Goal: Entertainment & Leisure: Consume media (video, audio)

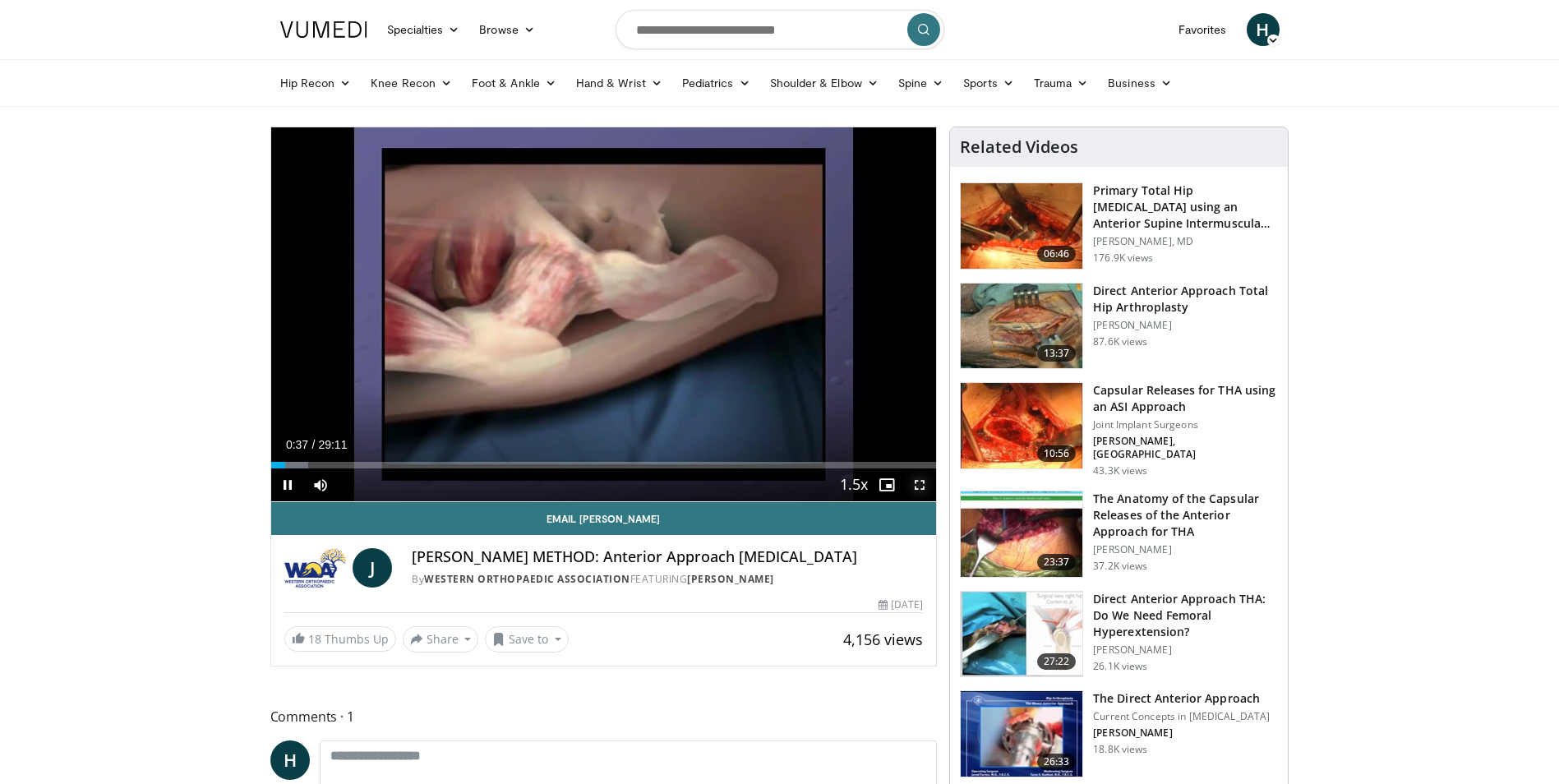
click at [926, 485] on span "Video Player" at bounding box center [920, 484] width 33 height 33
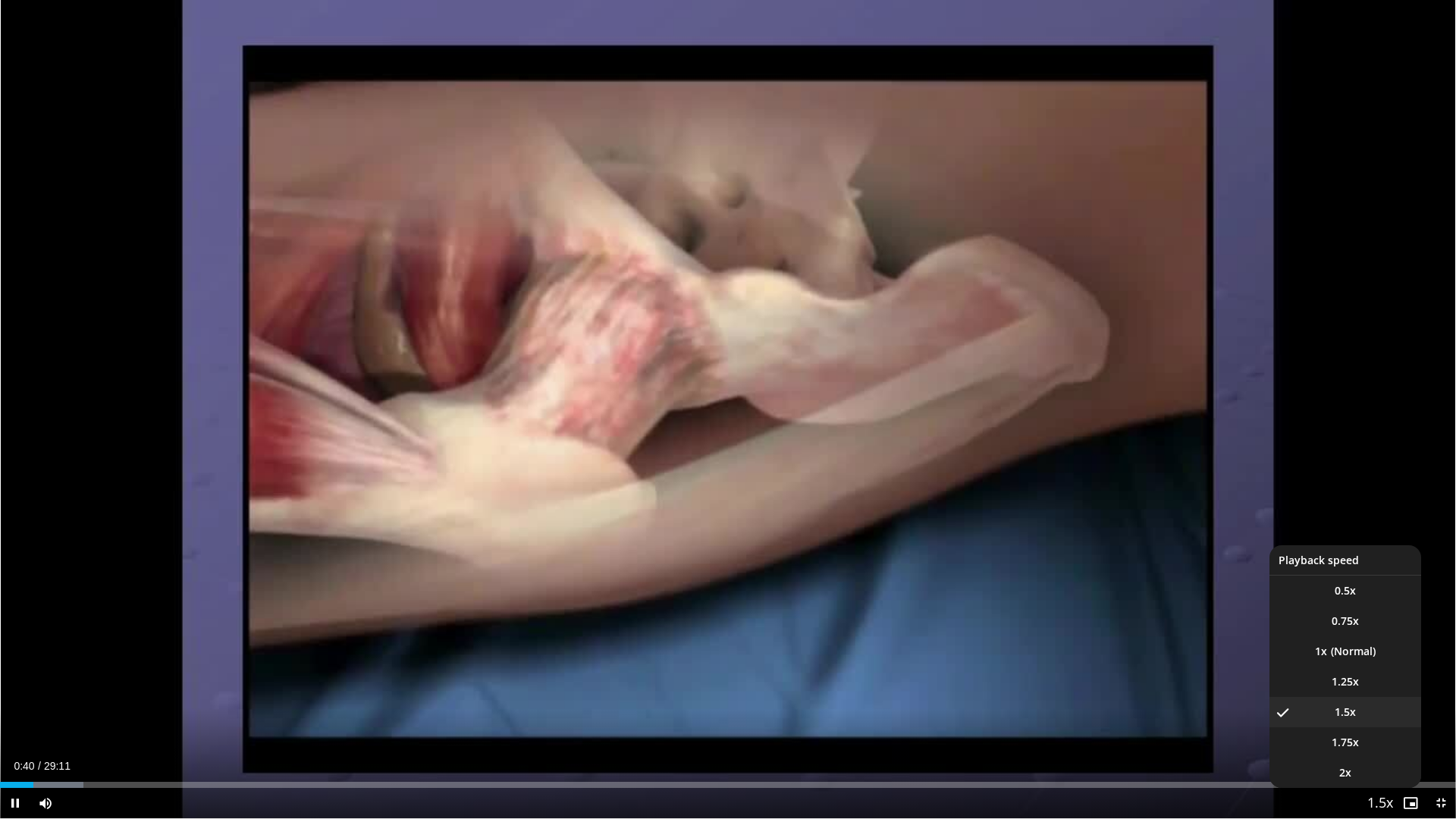
click at [1388, 723] on span "Video Player" at bounding box center [1380, 804] width 21 height 30
click at [1341, 656] on li "1x" at bounding box center [1345, 651] width 152 height 30
click at [1348, 715] on span "1.5x" at bounding box center [1344, 712] width 21 height 15
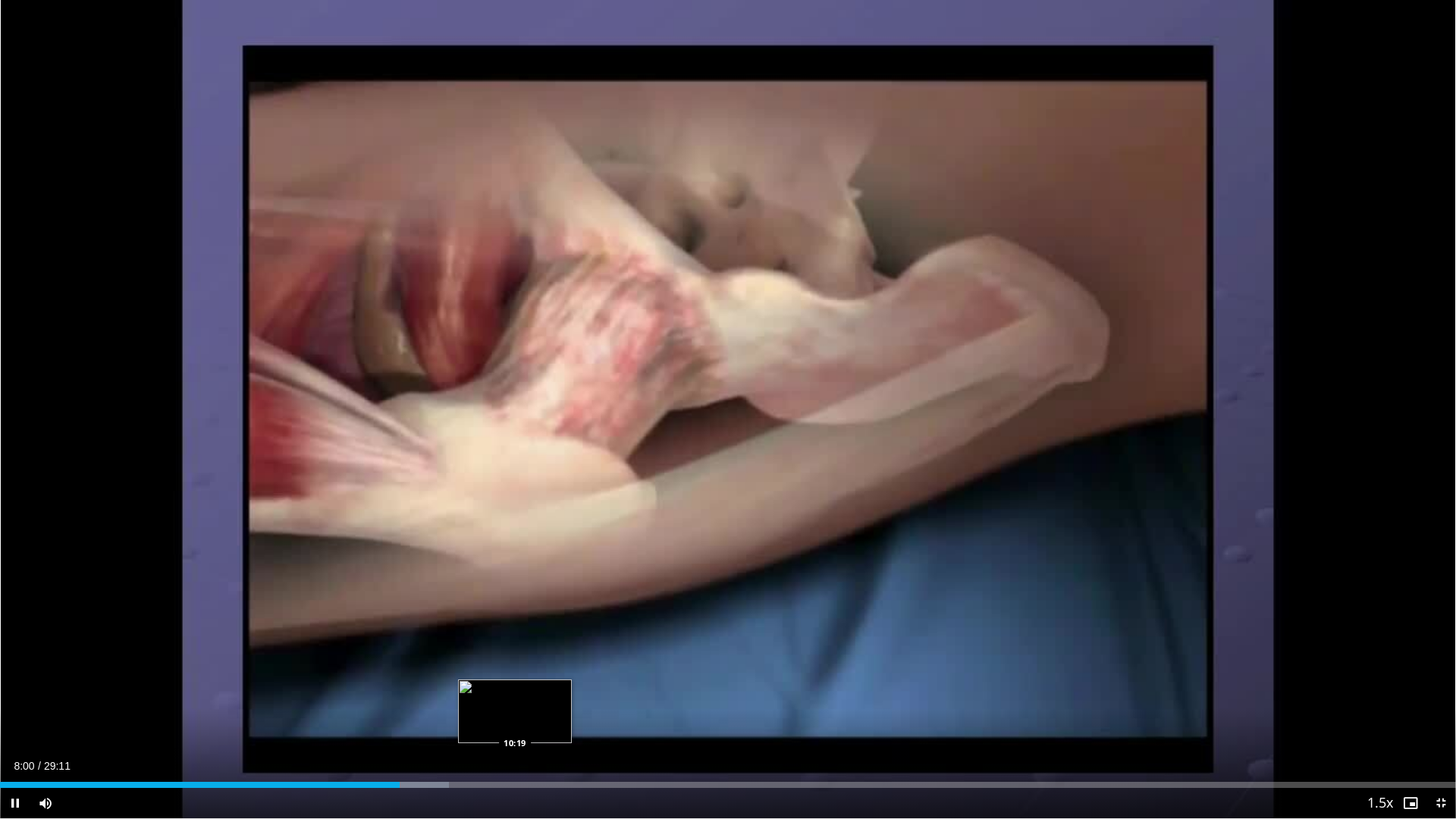
click at [515, 723] on div "Loaded : 30.84% 08:00 10:19" at bounding box center [728, 781] width 1456 height 14
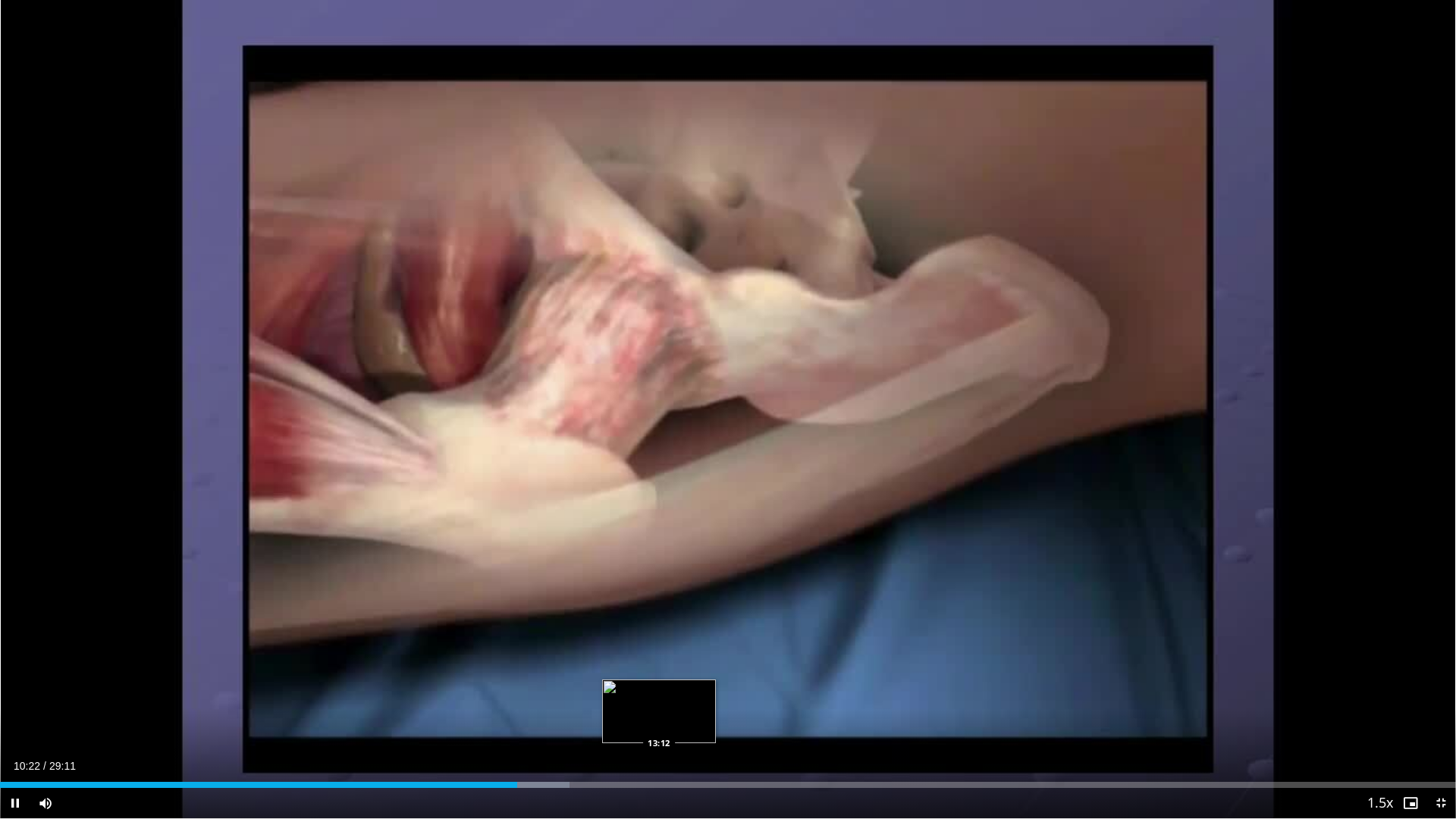
click at [659, 723] on div "Loaded : 39.09% 10:22 13:12" at bounding box center [728, 781] width 1456 height 14
click at [1438, 723] on span "Video Player" at bounding box center [1440, 803] width 30 height 30
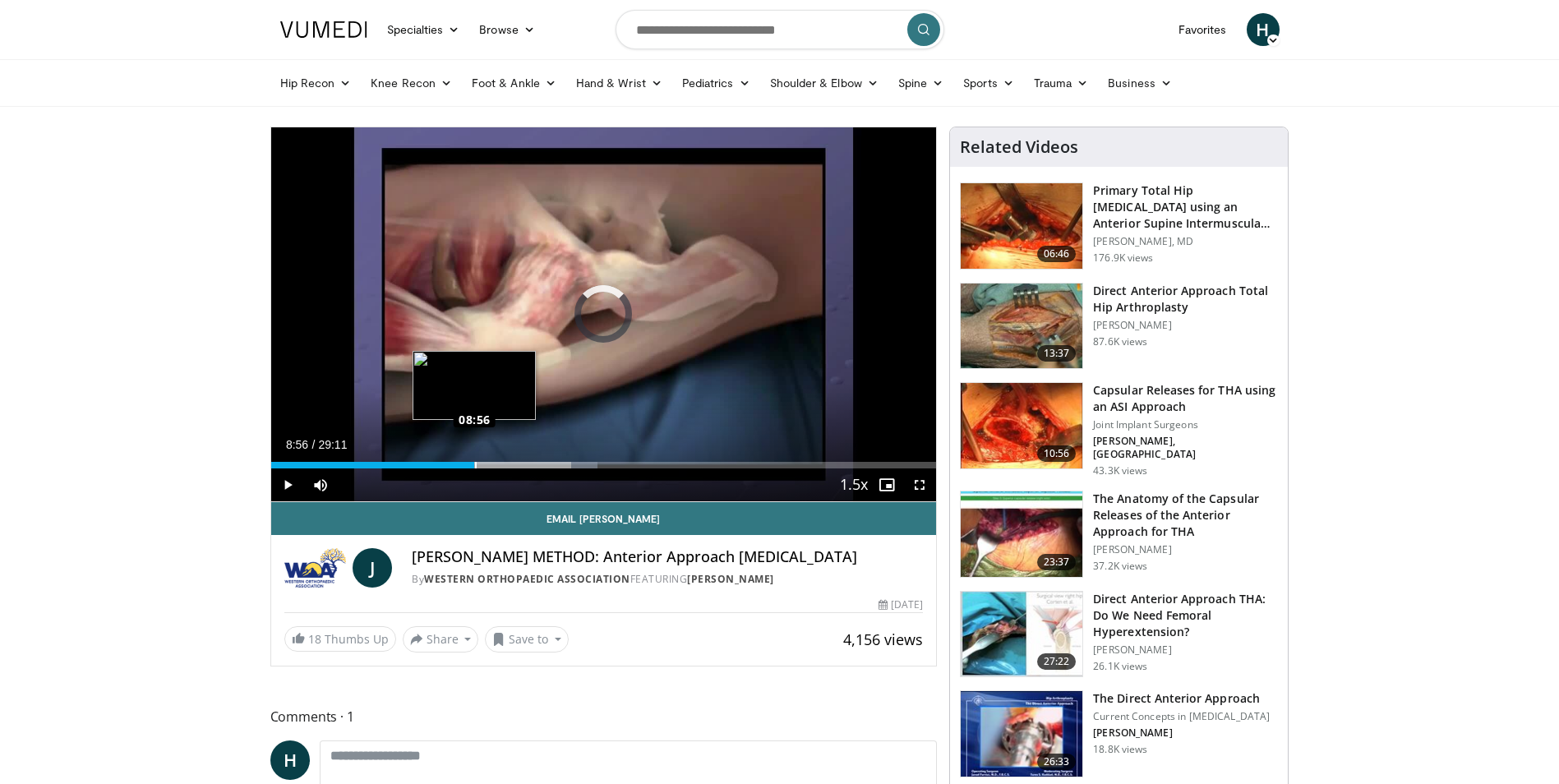
click at [474, 464] on div "Loaded : 49.11% 13:17 08:56" at bounding box center [603, 465] width 666 height 7
click at [419, 460] on div "10 seconds Tap to unmute" at bounding box center [603, 314] width 666 height 374
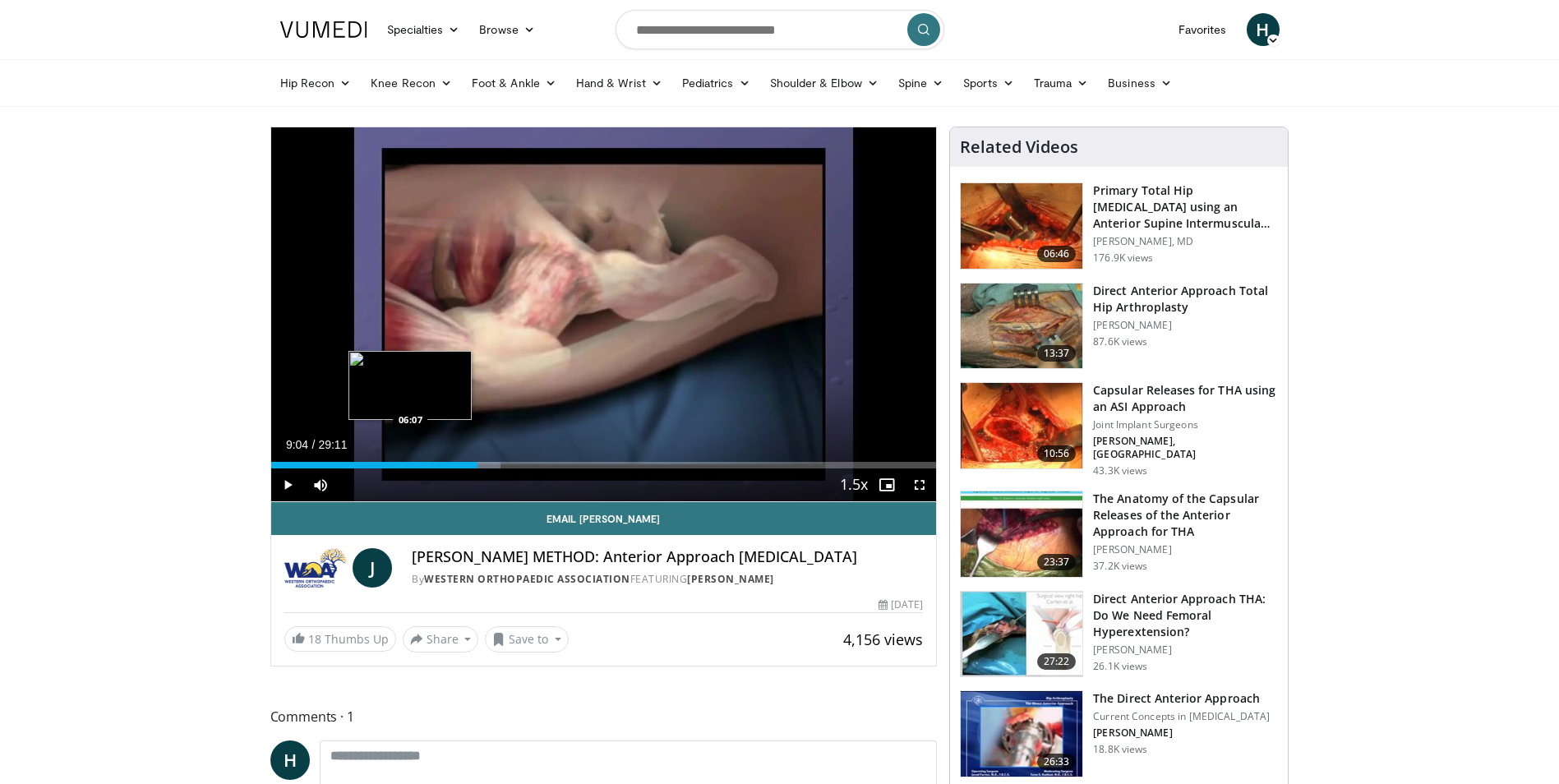
click at [410, 464] on div "09:04" at bounding box center [375, 465] width 207 height 7
click at [539, 413] on div "10 seconds Tap to unmute" at bounding box center [603, 314] width 666 height 374
click at [920, 478] on span "Video Player" at bounding box center [920, 484] width 33 height 33
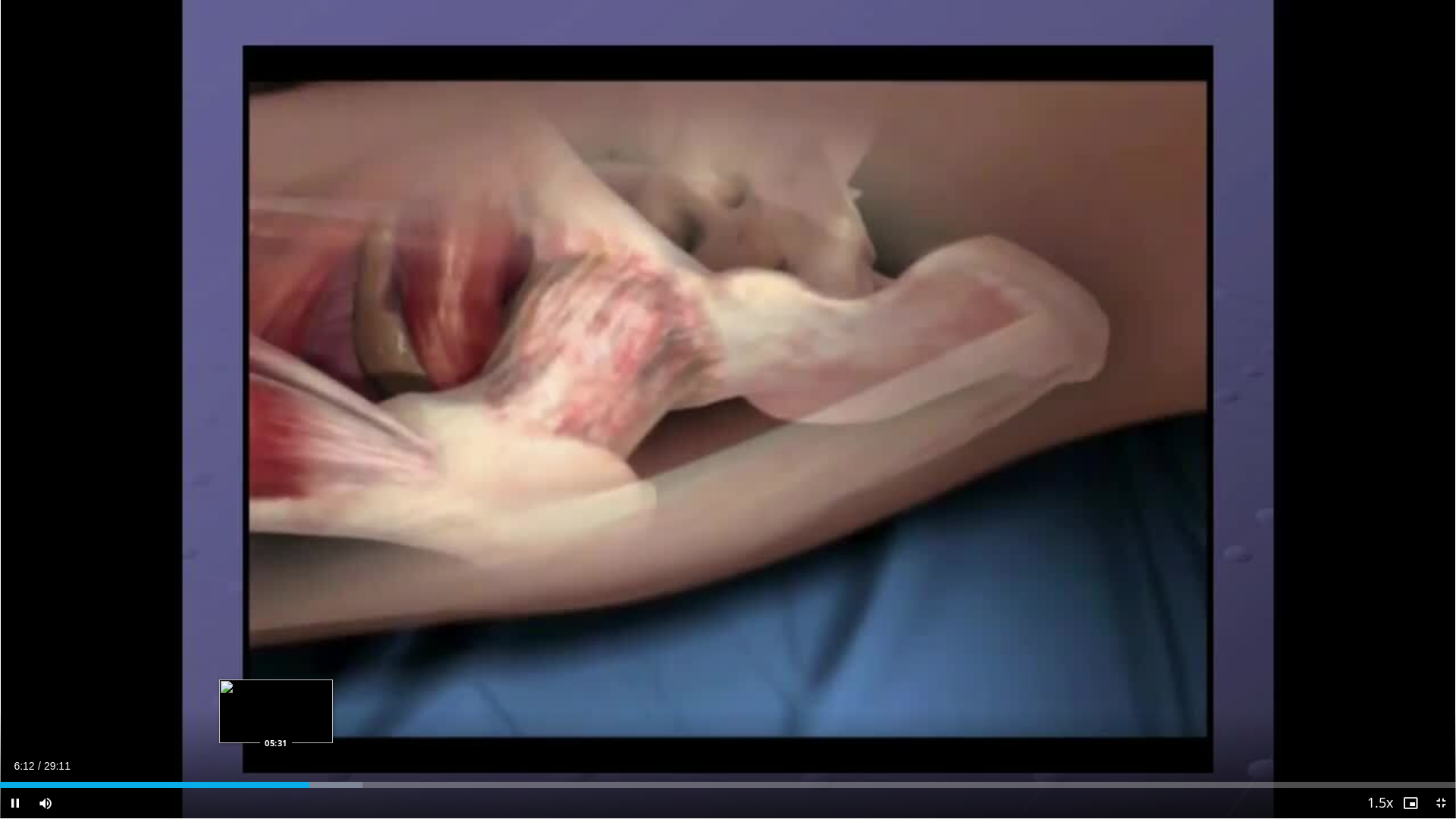
click at [276, 723] on div "Loaded : 24.92% 06:12 05:31" at bounding box center [728, 785] width 1456 height 6
click at [239, 723] on div "Loaded : 23.42% 05:49 04:47" at bounding box center [728, 781] width 1456 height 14
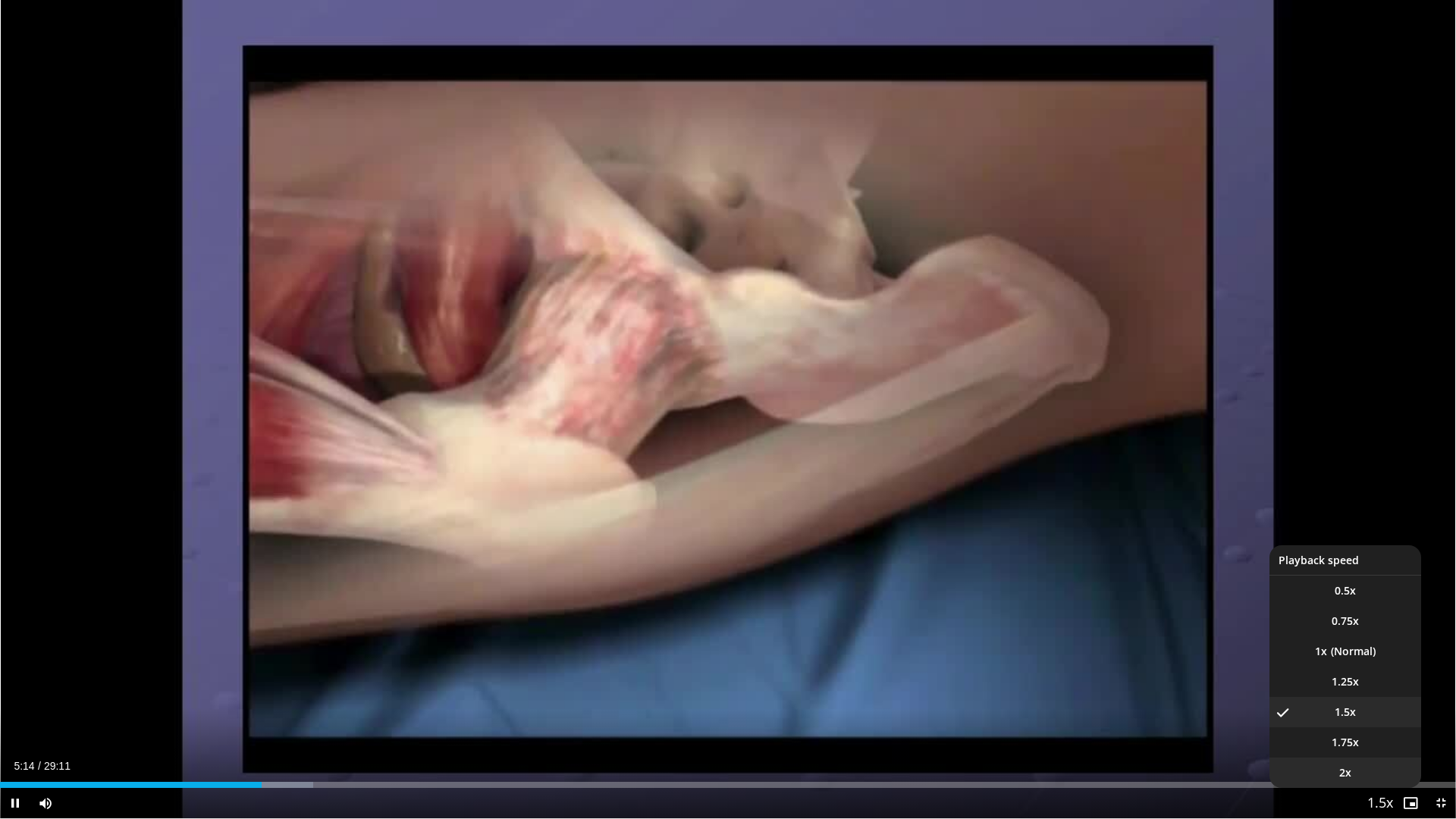
click at [1367, 723] on li "2x" at bounding box center [1345, 773] width 152 height 30
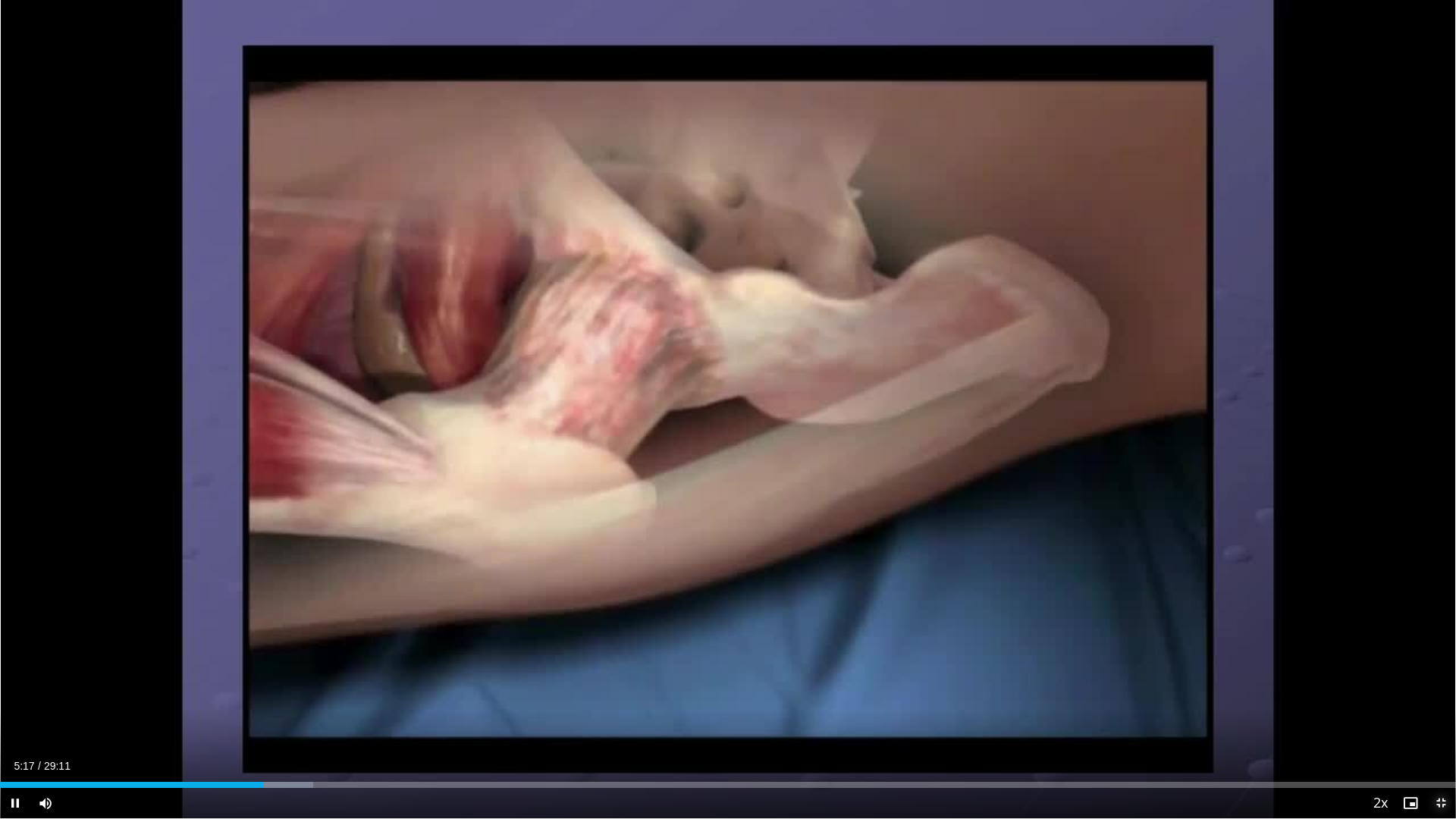
click at [1436, 723] on span "Video Player" at bounding box center [1440, 803] width 30 height 30
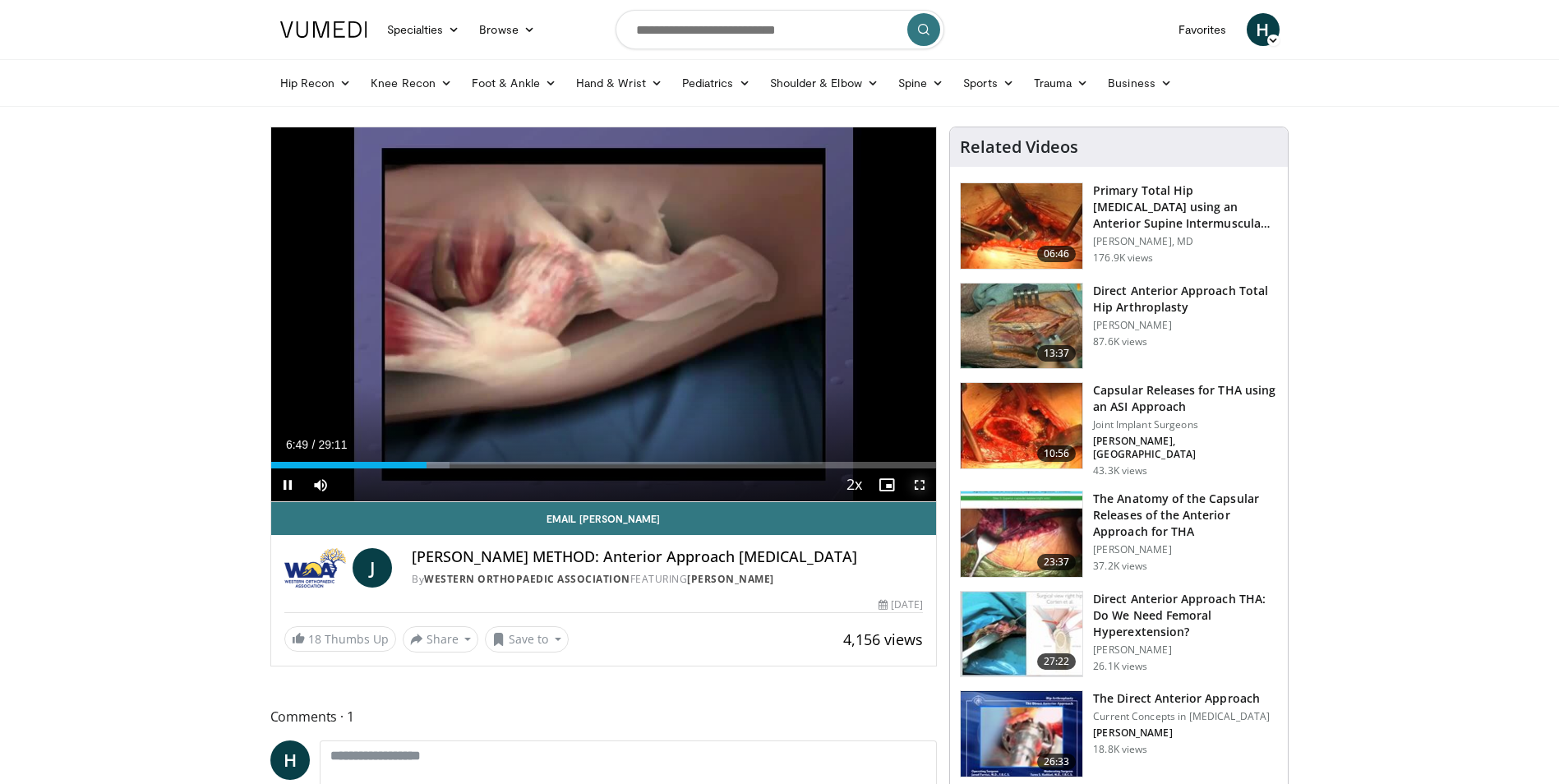
click at [924, 487] on span "Video Player" at bounding box center [920, 484] width 33 height 33
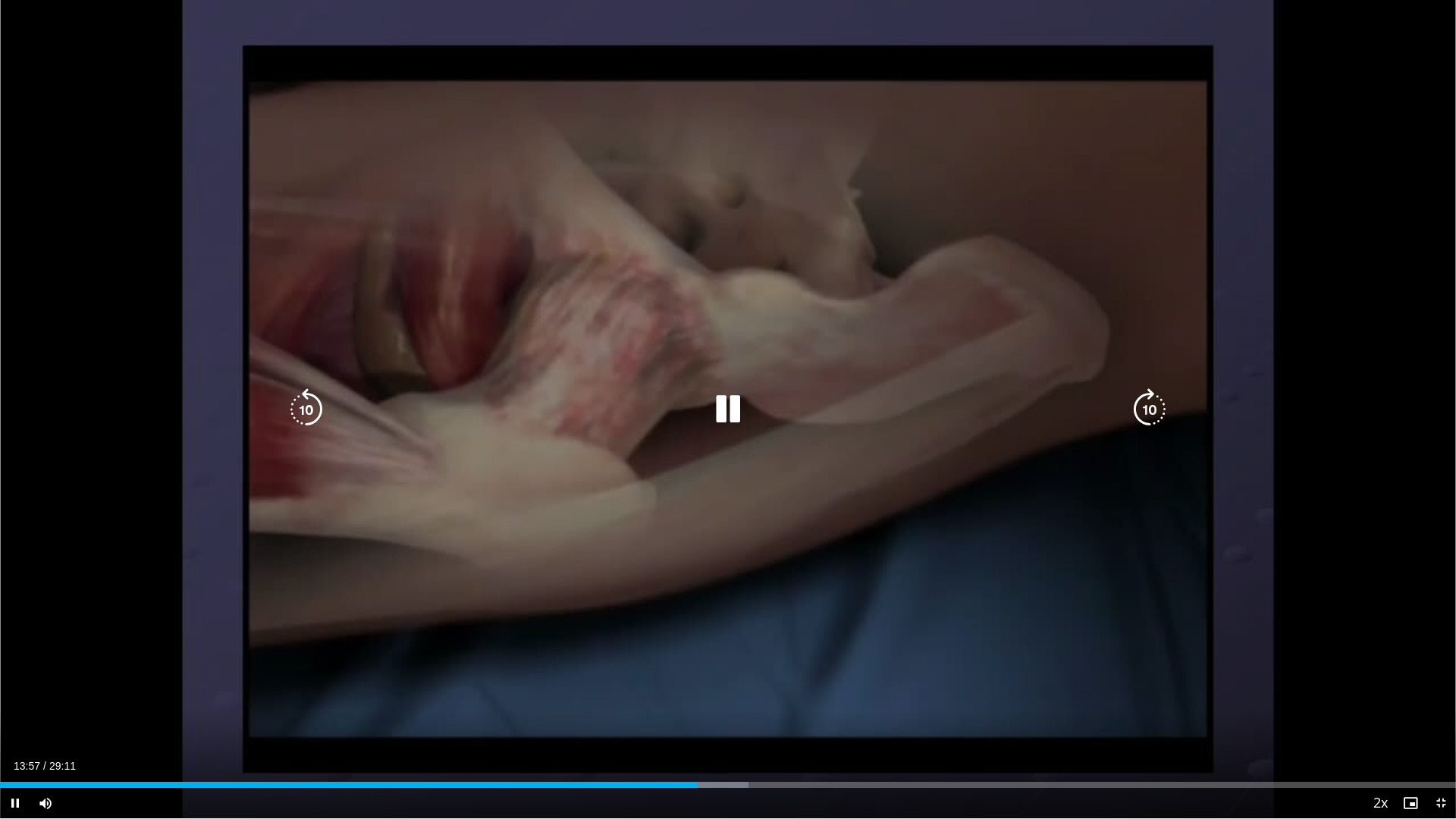
click at [786, 261] on div "10 seconds Tap to unmute" at bounding box center [728, 409] width 1456 height 819
click at [367, 308] on div "10 seconds Tap to unmute" at bounding box center [728, 409] width 1456 height 819
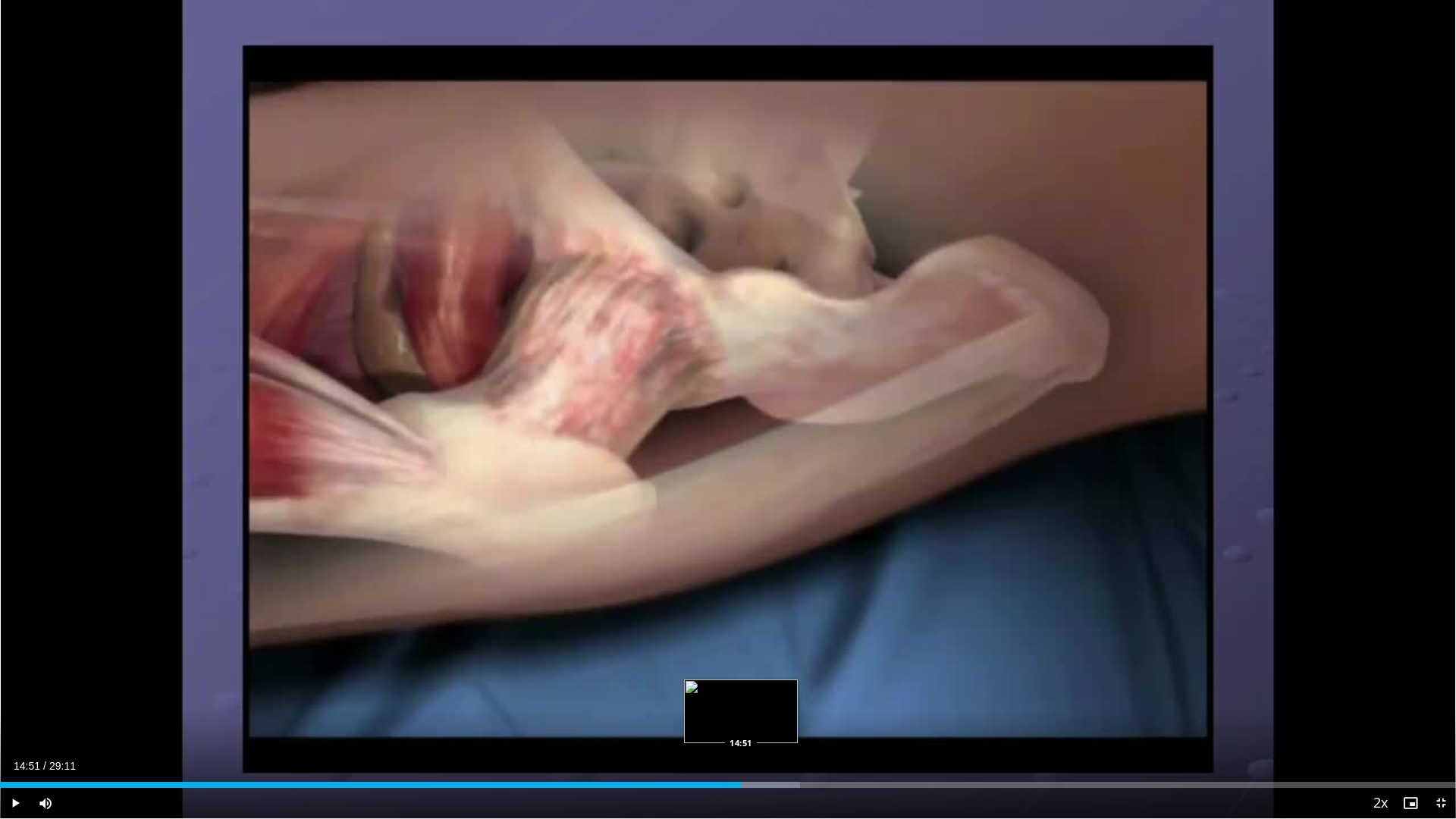
click at [741, 723] on div "14:51" at bounding box center [370, 785] width 741 height 6
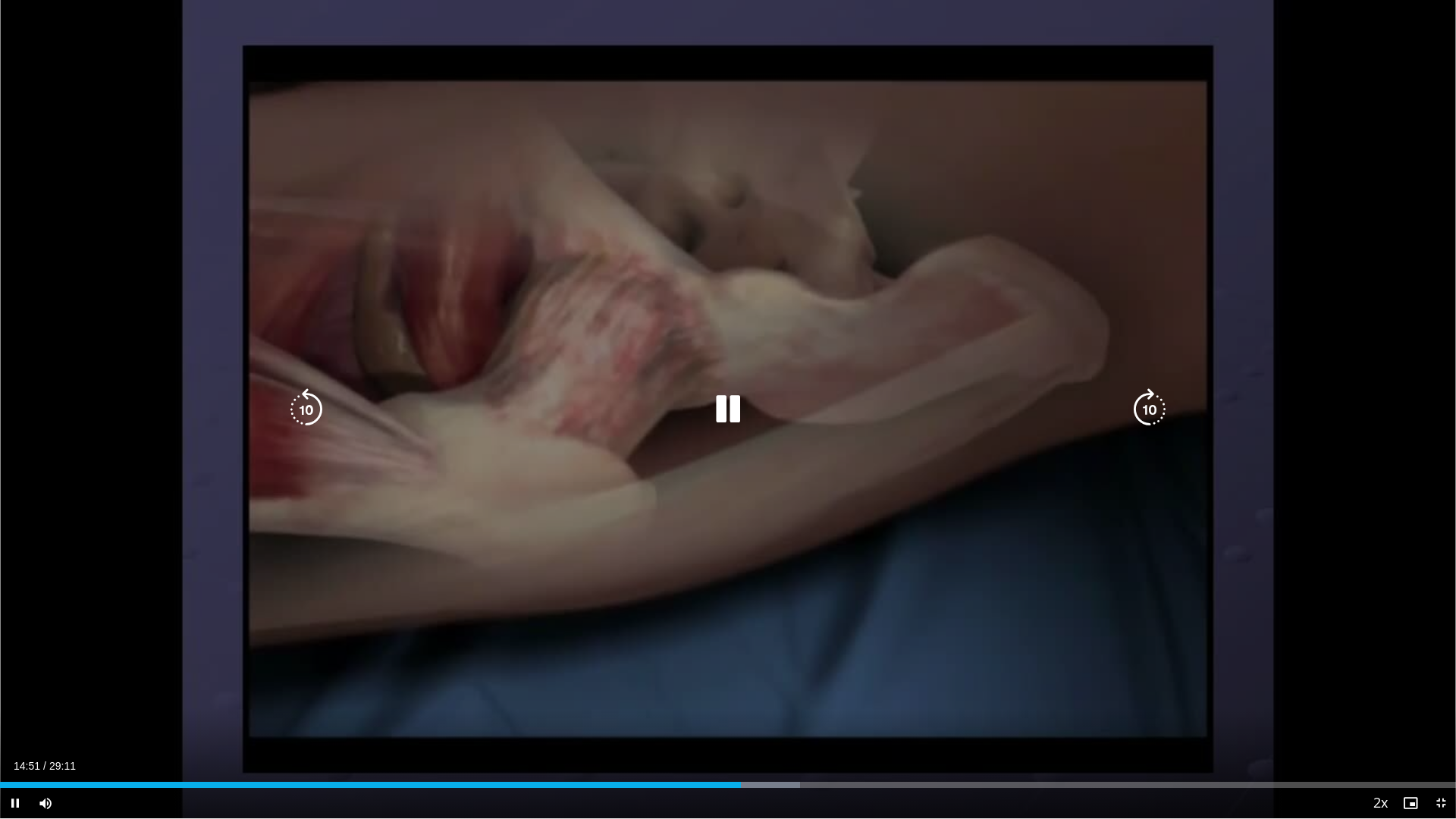
click at [832, 444] on div "10 seconds Tap to unmute" at bounding box center [728, 409] width 1456 height 819
click at [605, 434] on div "10 seconds Tap to unmute" at bounding box center [728, 409] width 1456 height 819
click at [1118, 218] on div "10 seconds Tap to unmute" at bounding box center [728, 409] width 1456 height 819
click at [665, 260] on div "10 seconds Tap to unmute" at bounding box center [728, 409] width 1456 height 819
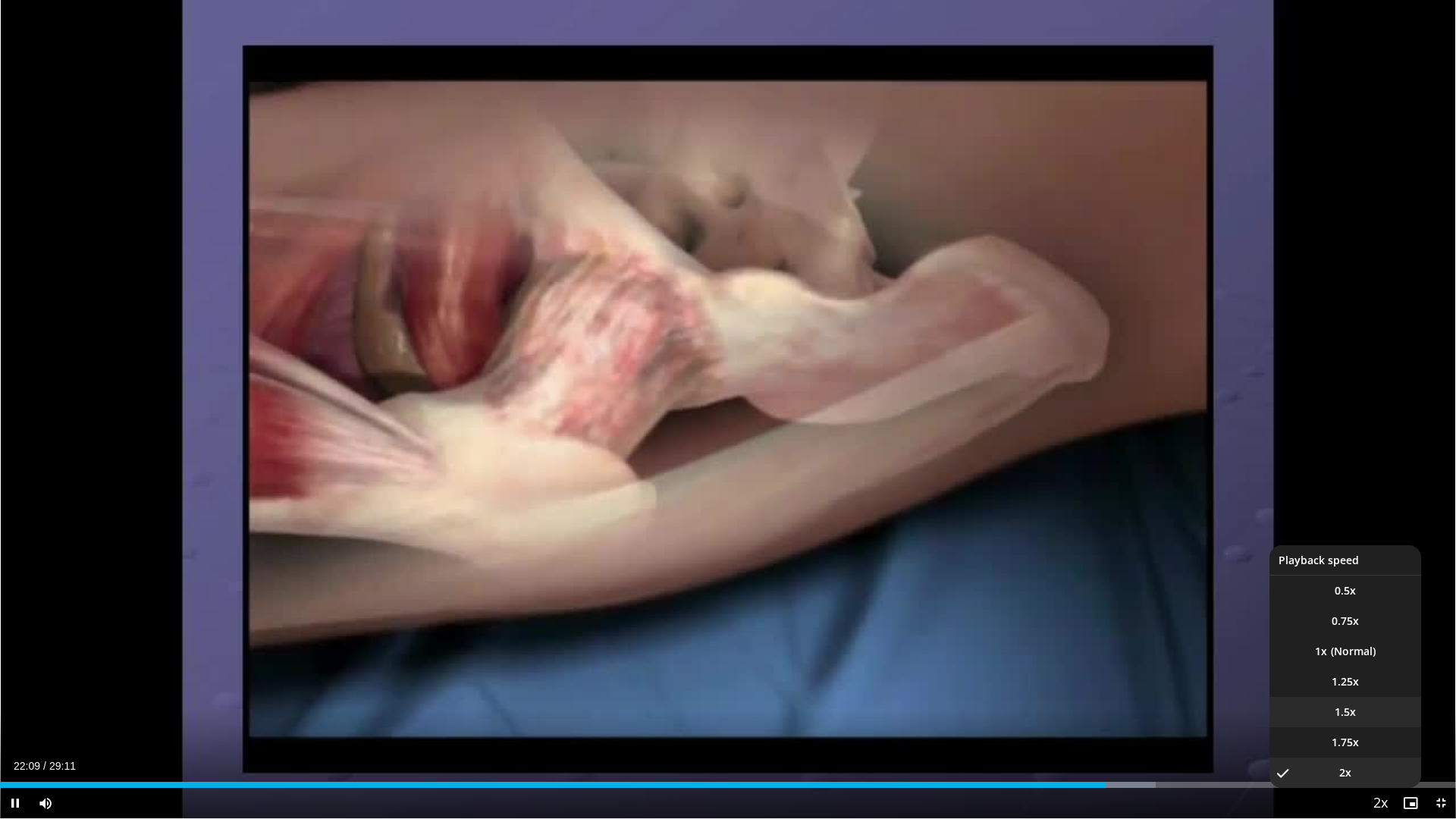
click at [1362, 715] on li "1.5x" at bounding box center [1345, 712] width 152 height 30
click at [1358, 653] on li "1x" at bounding box center [1345, 651] width 152 height 30
click at [1346, 681] on span "1.25x" at bounding box center [1345, 681] width 28 height 15
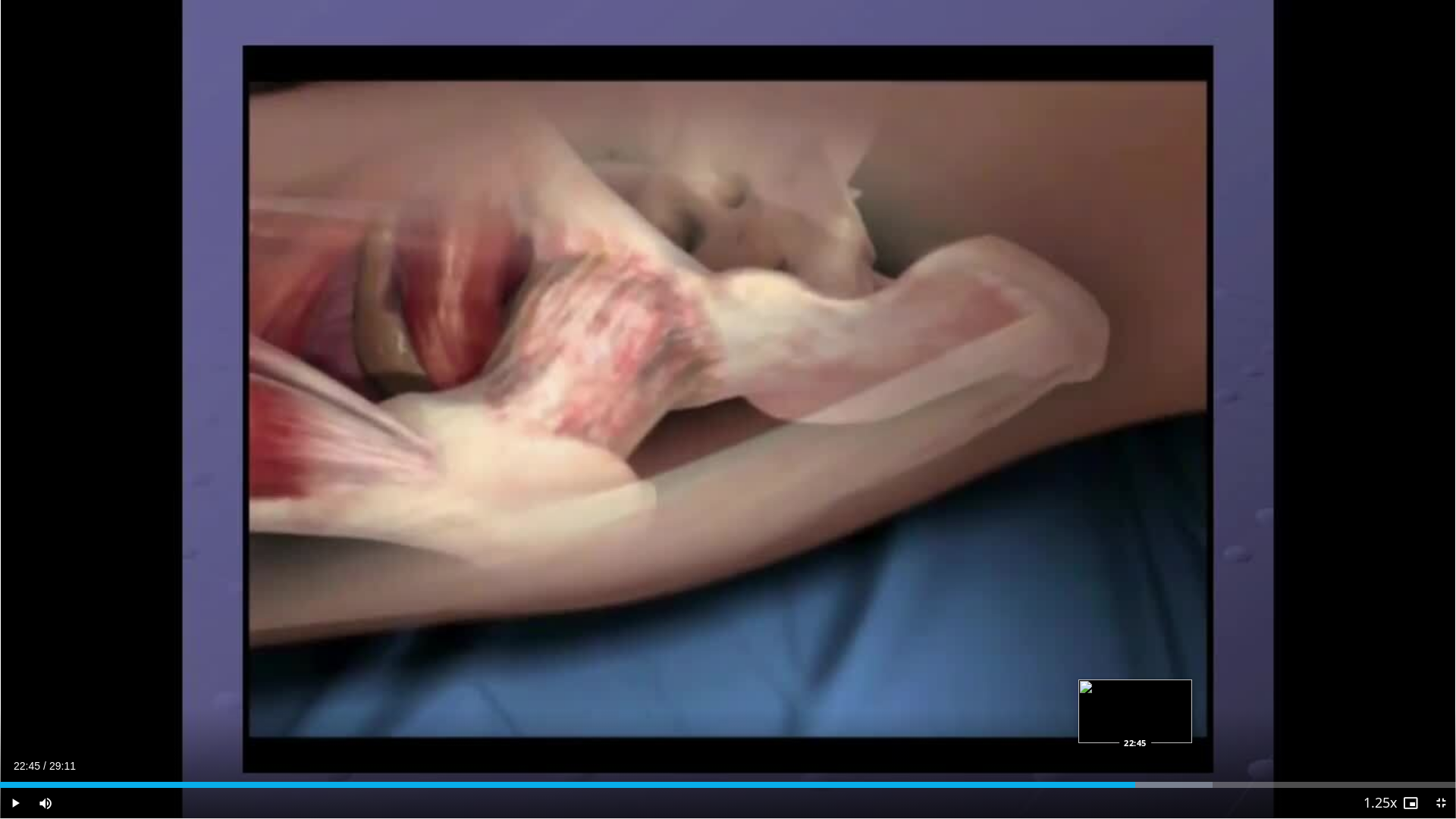
click at [1135, 723] on div "23:11" at bounding box center [567, 785] width 1135 height 6
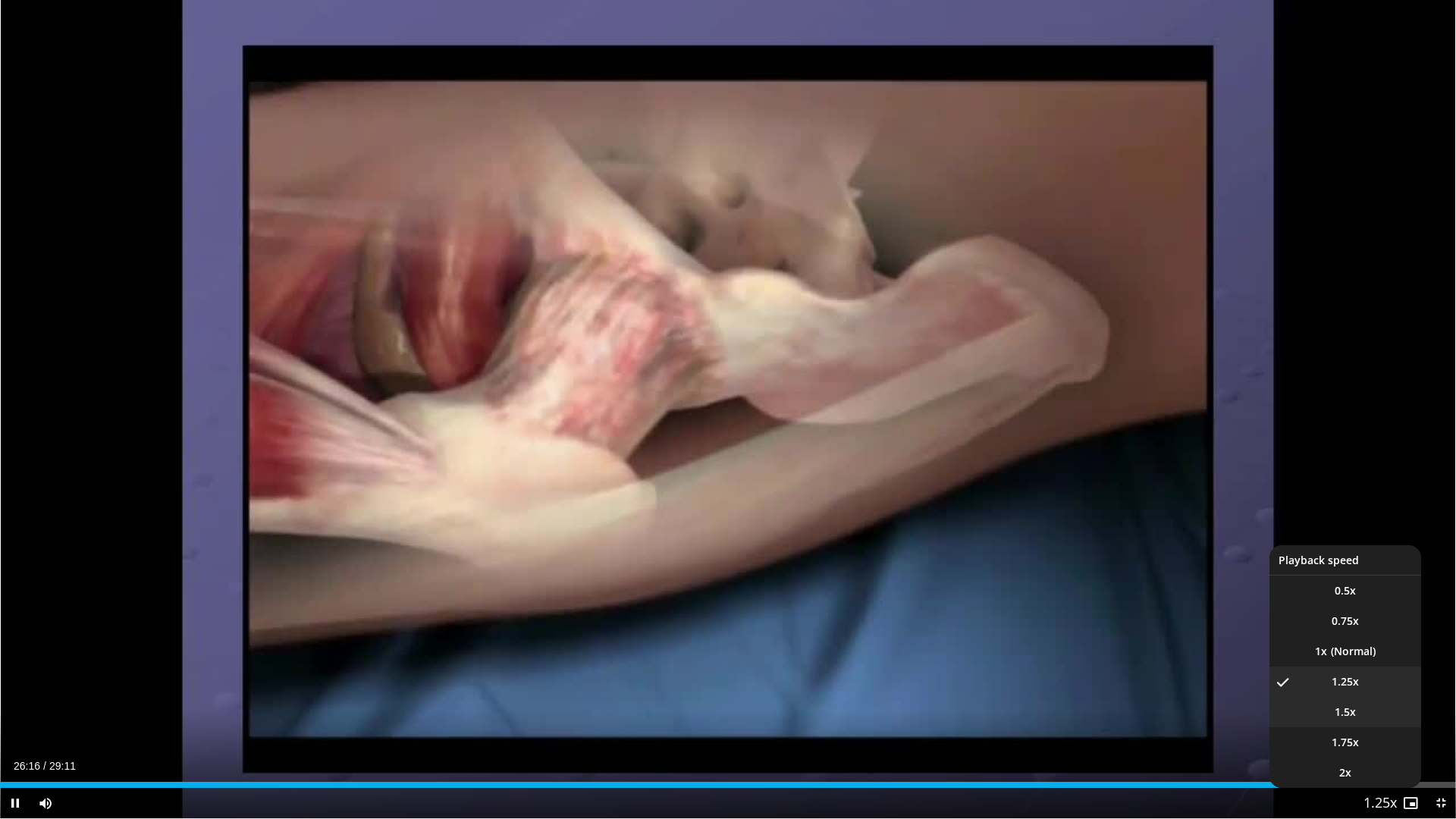
click at [1361, 715] on li "1.5x" at bounding box center [1345, 712] width 152 height 30
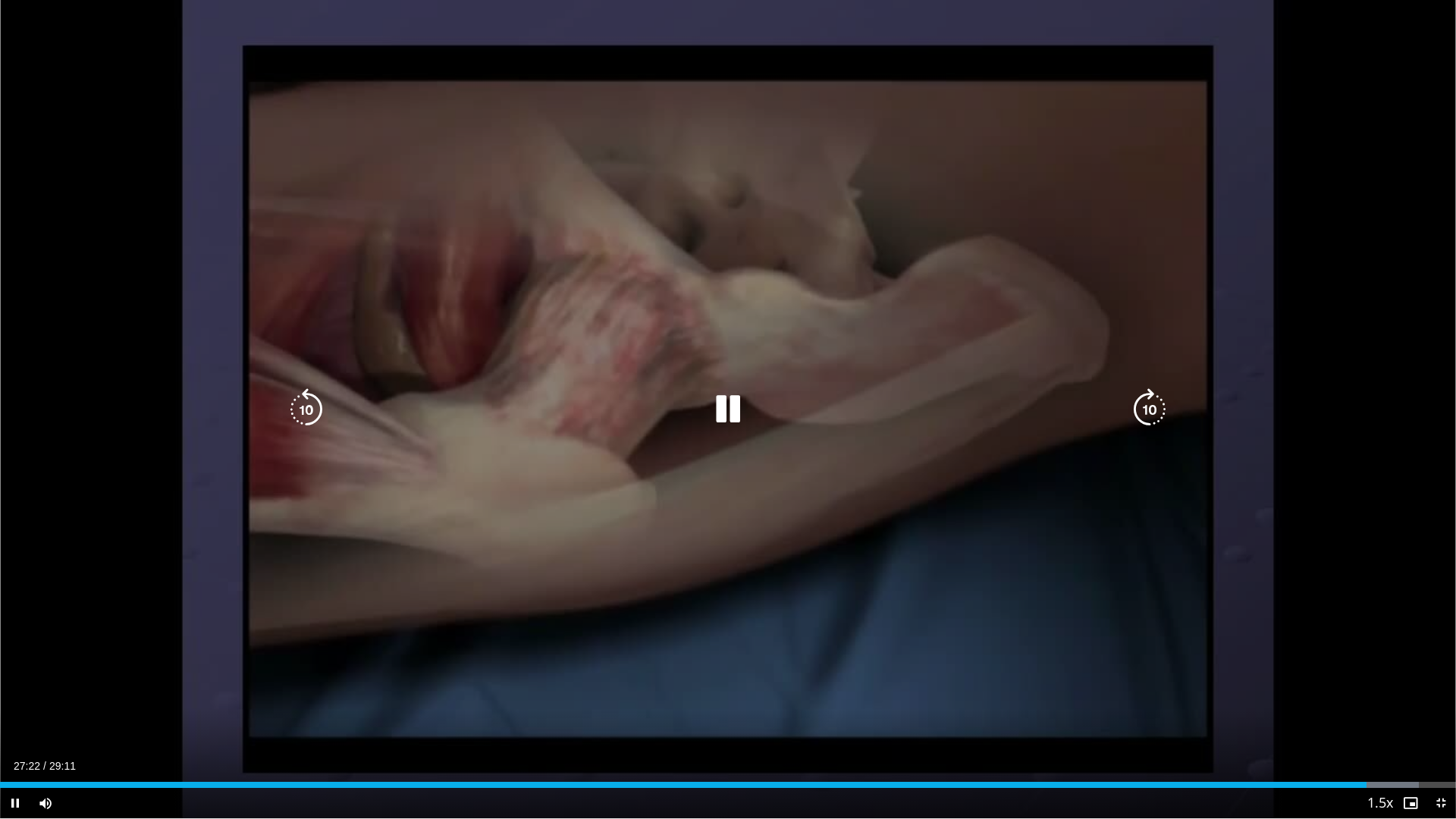
click at [784, 256] on div "10 seconds Tap to unmute" at bounding box center [728, 409] width 1456 height 819
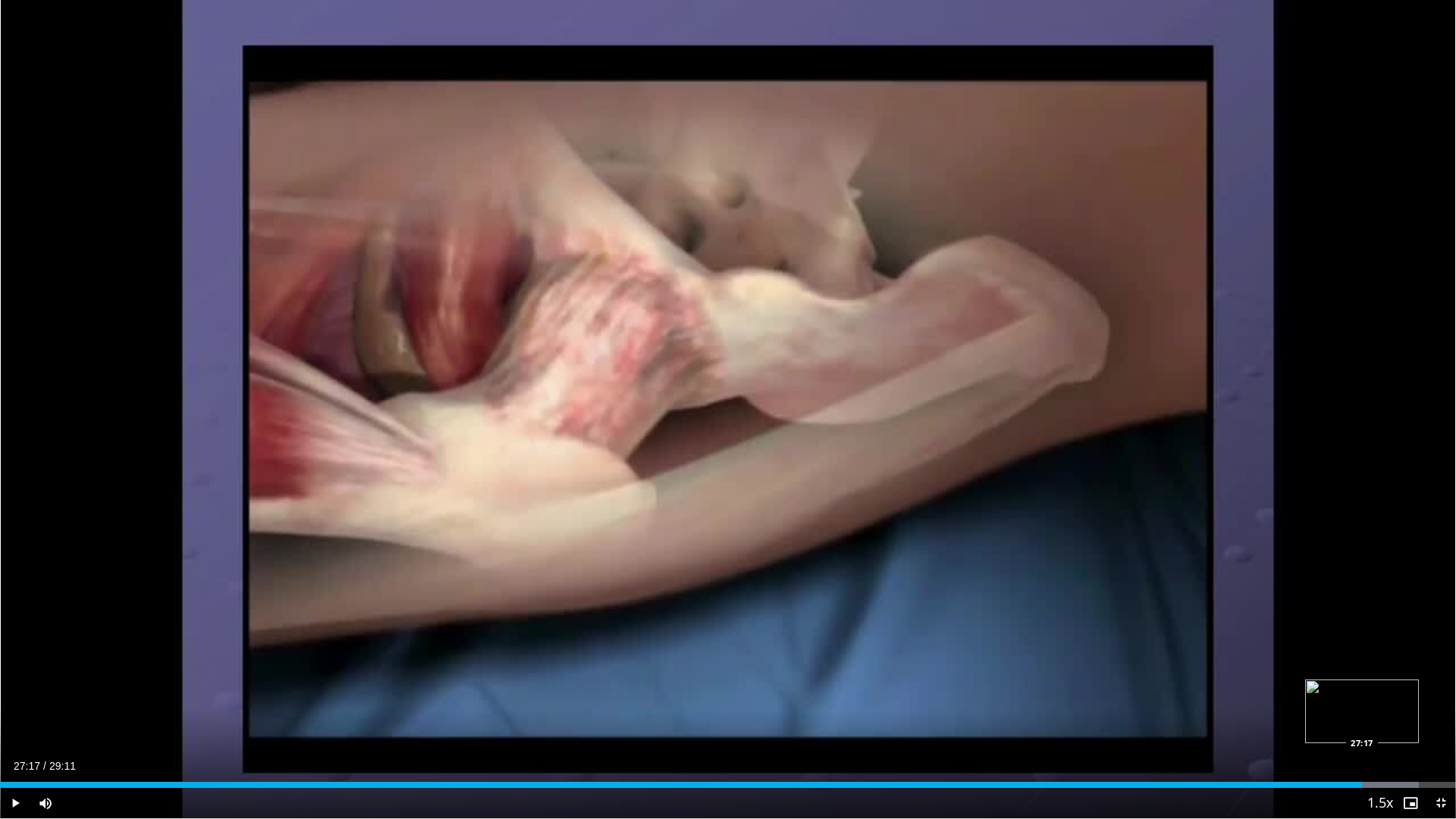
click at [1362, 723] on div "Loaded : 97.44% 27:17 27:17" at bounding box center [728, 785] width 1456 height 6
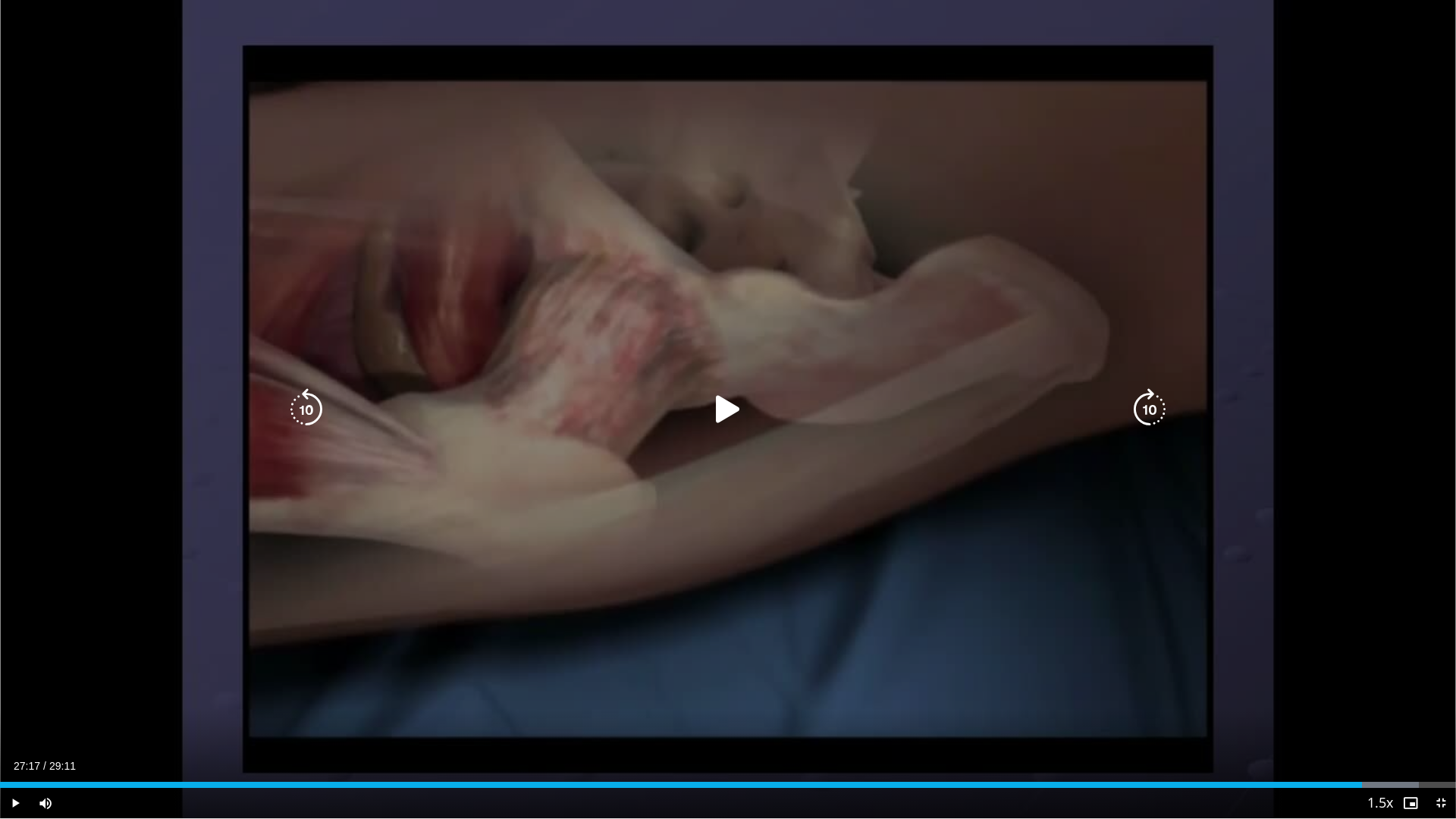
click at [1018, 639] on div "10 seconds Tap to unmute" at bounding box center [728, 409] width 1456 height 819
click at [762, 653] on div "10 seconds Tap to unmute" at bounding box center [728, 409] width 1456 height 819
click at [453, 207] on div "10 seconds Tap to unmute" at bounding box center [728, 409] width 1456 height 819
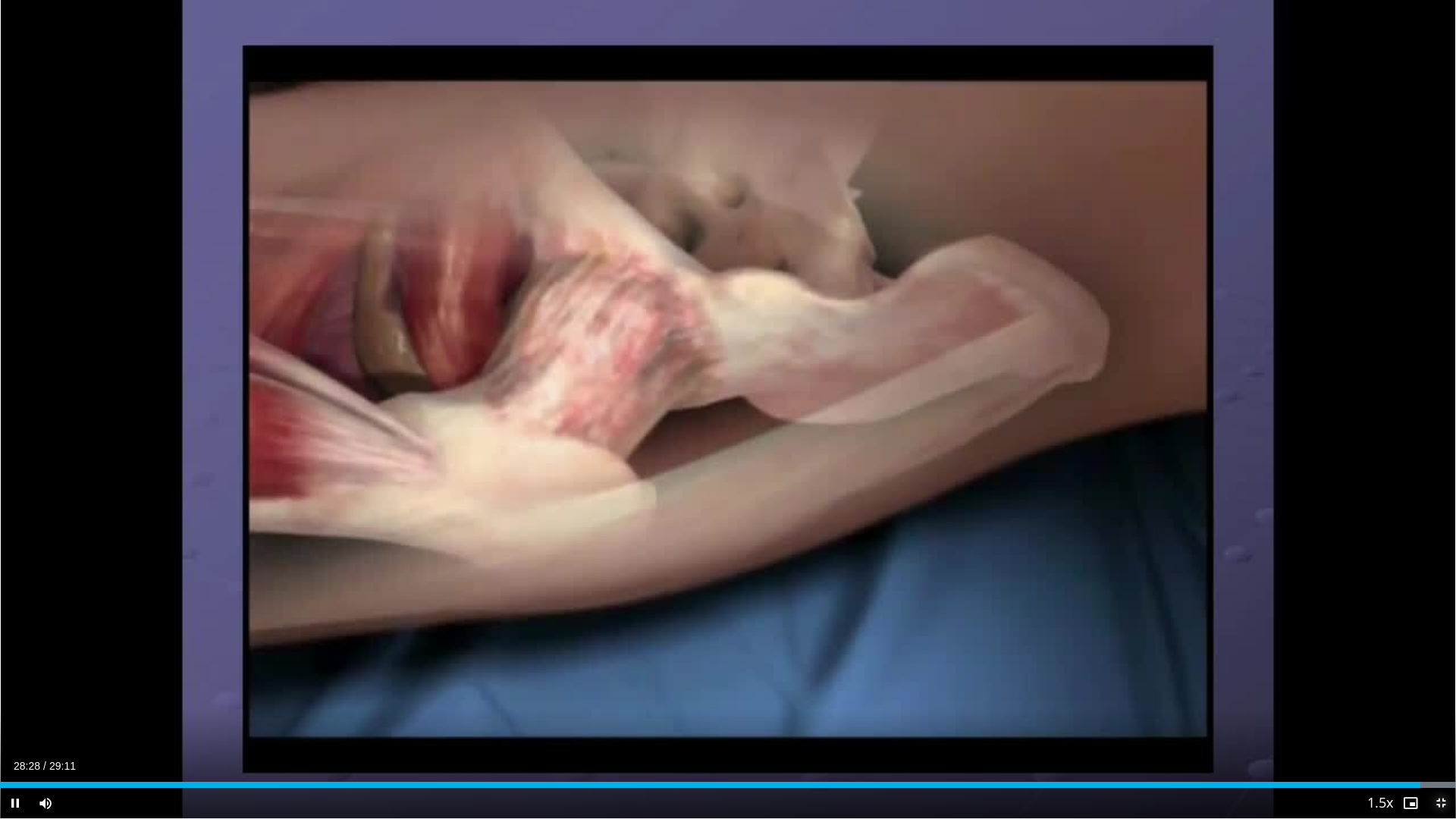
click at [1438, 723] on span "Video Player" at bounding box center [1440, 803] width 30 height 30
